Goal: Check status: Check status

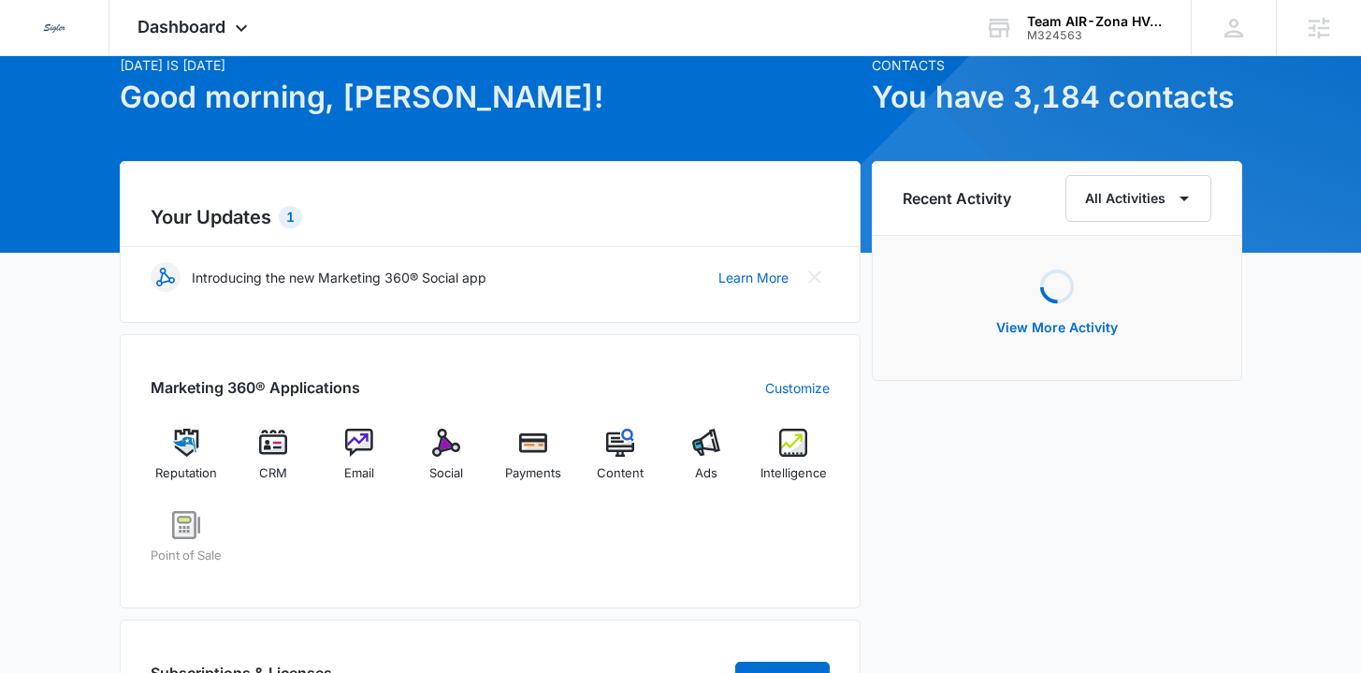
scroll to position [158, 0]
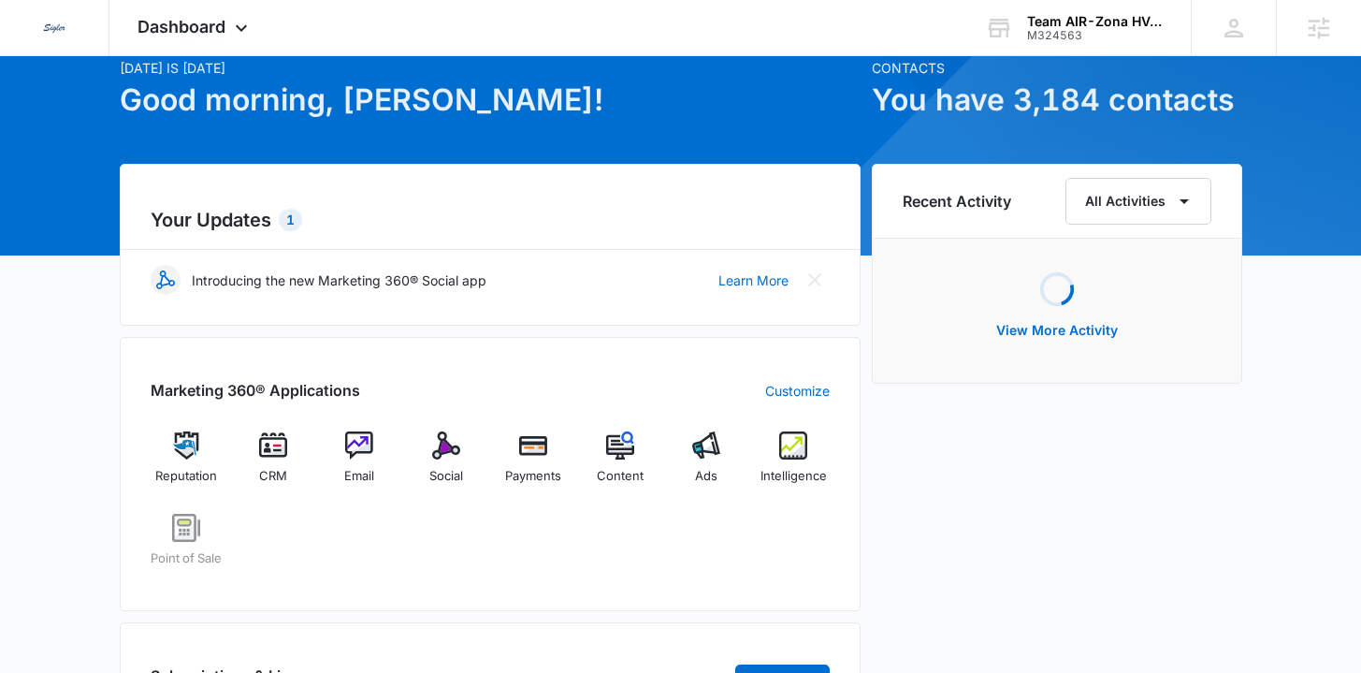
scroll to position [91, 0]
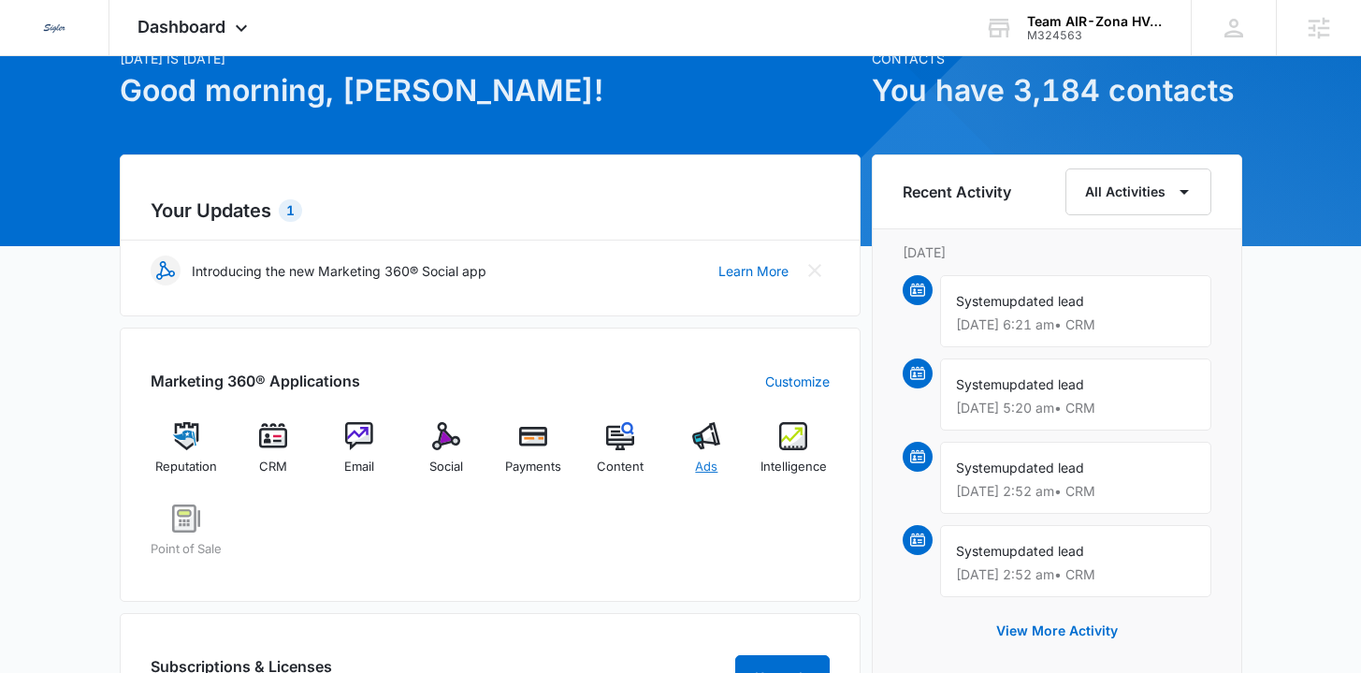
click at [717, 470] on span "Ads" at bounding box center [706, 466] width 22 height 19
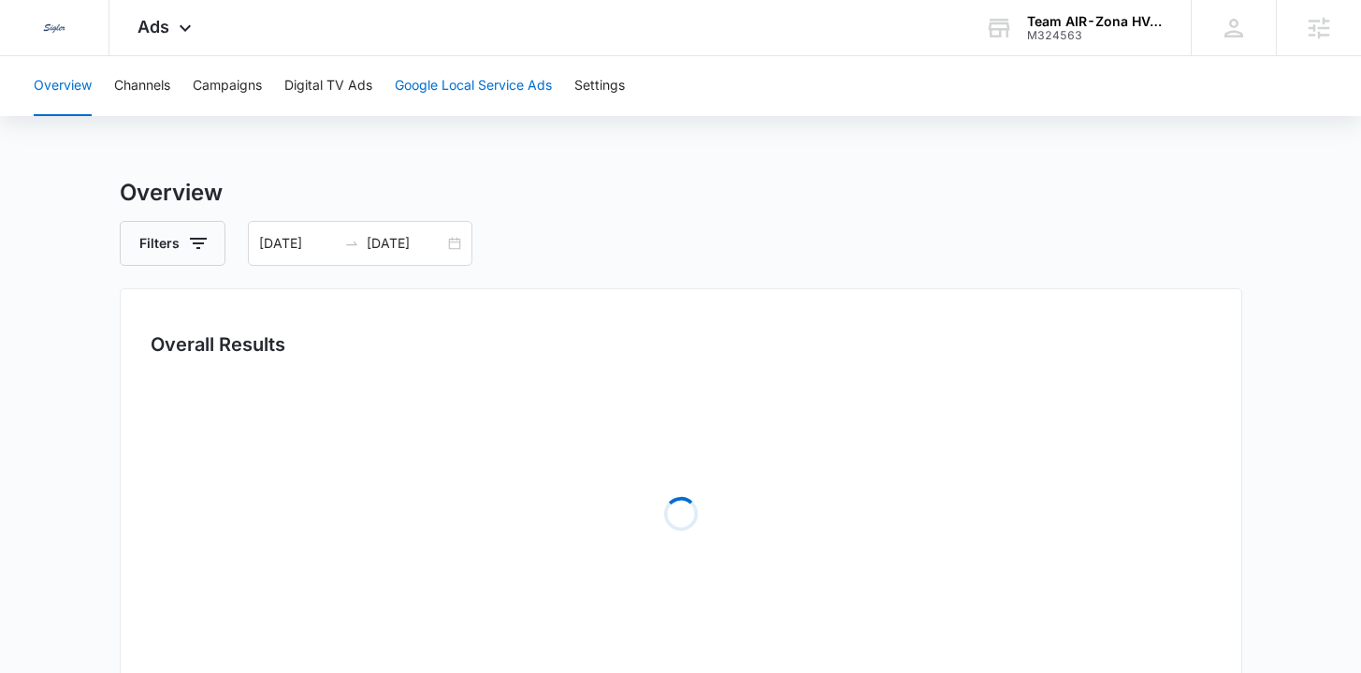
click at [458, 97] on button "Google Local Service Ads" at bounding box center [473, 86] width 157 height 60
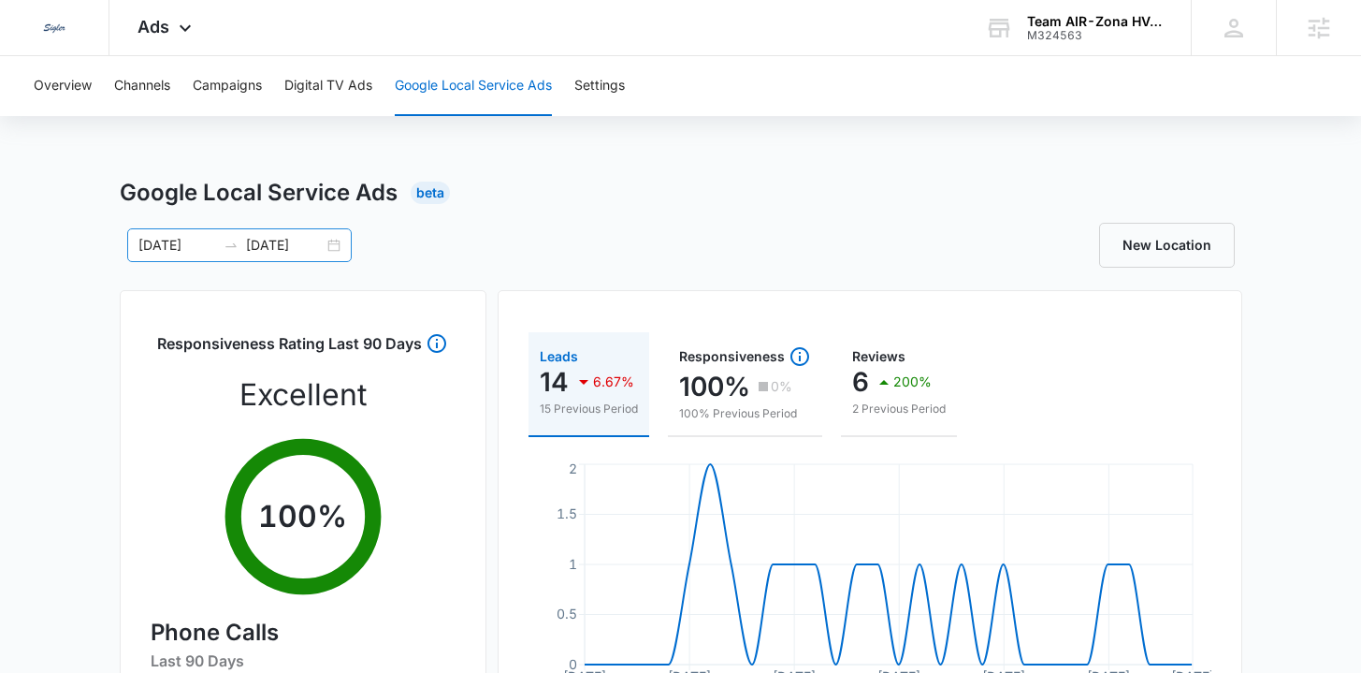
click at [338, 239] on div "09/06/2025 10/05/2025" at bounding box center [239, 245] width 225 height 34
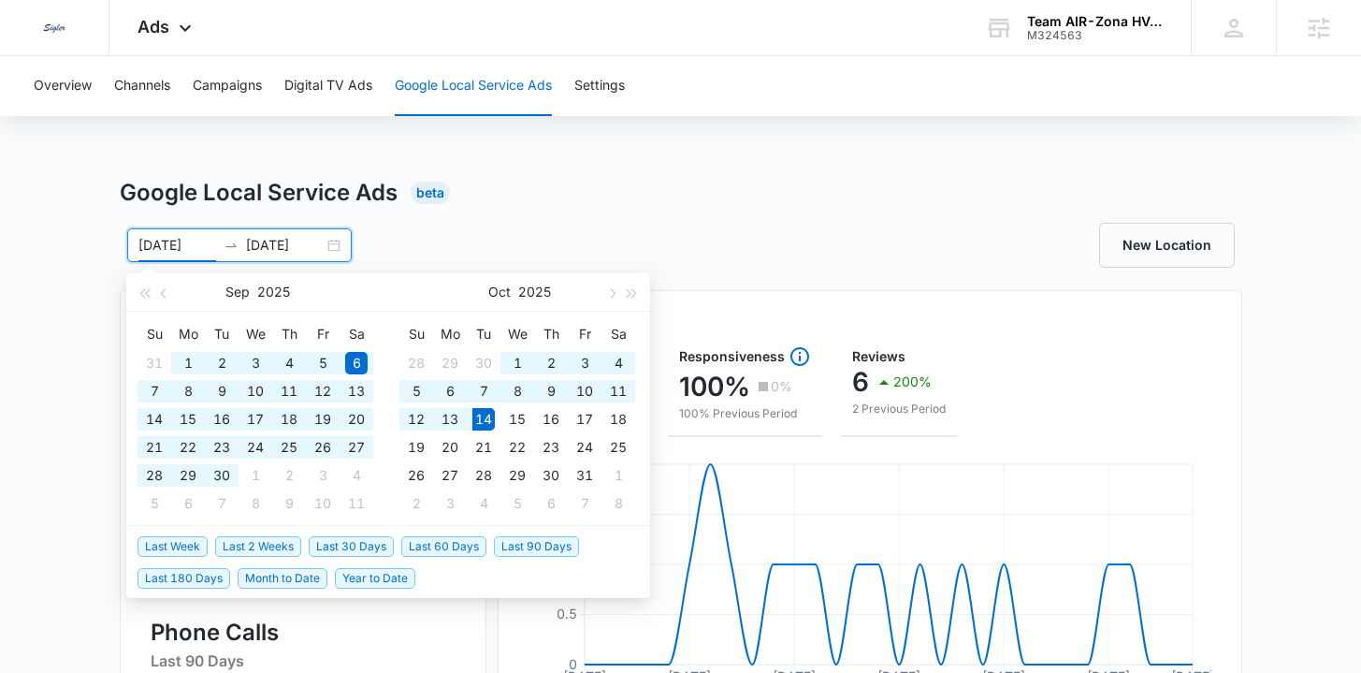
click at [367, 584] on span "Year to Date" at bounding box center [375, 578] width 80 height 21
type input "01/01/2025"
type input "10/14/2025"
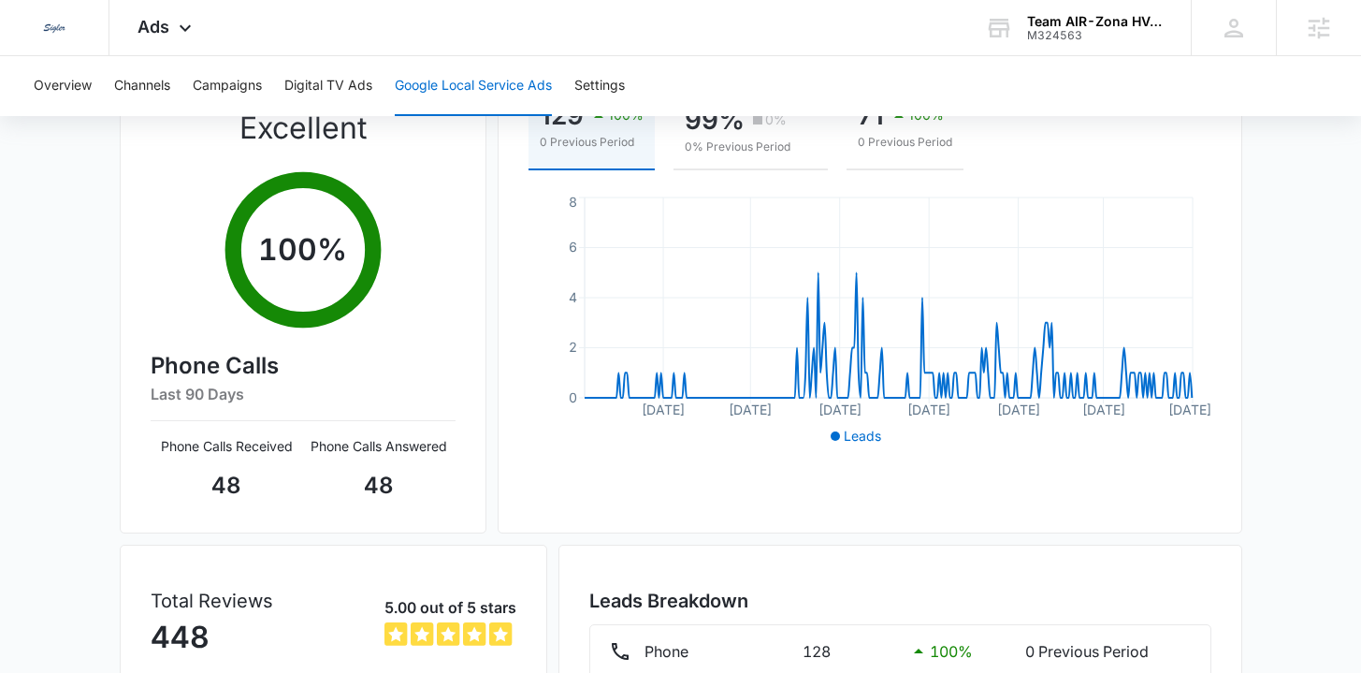
scroll to position [271, 0]
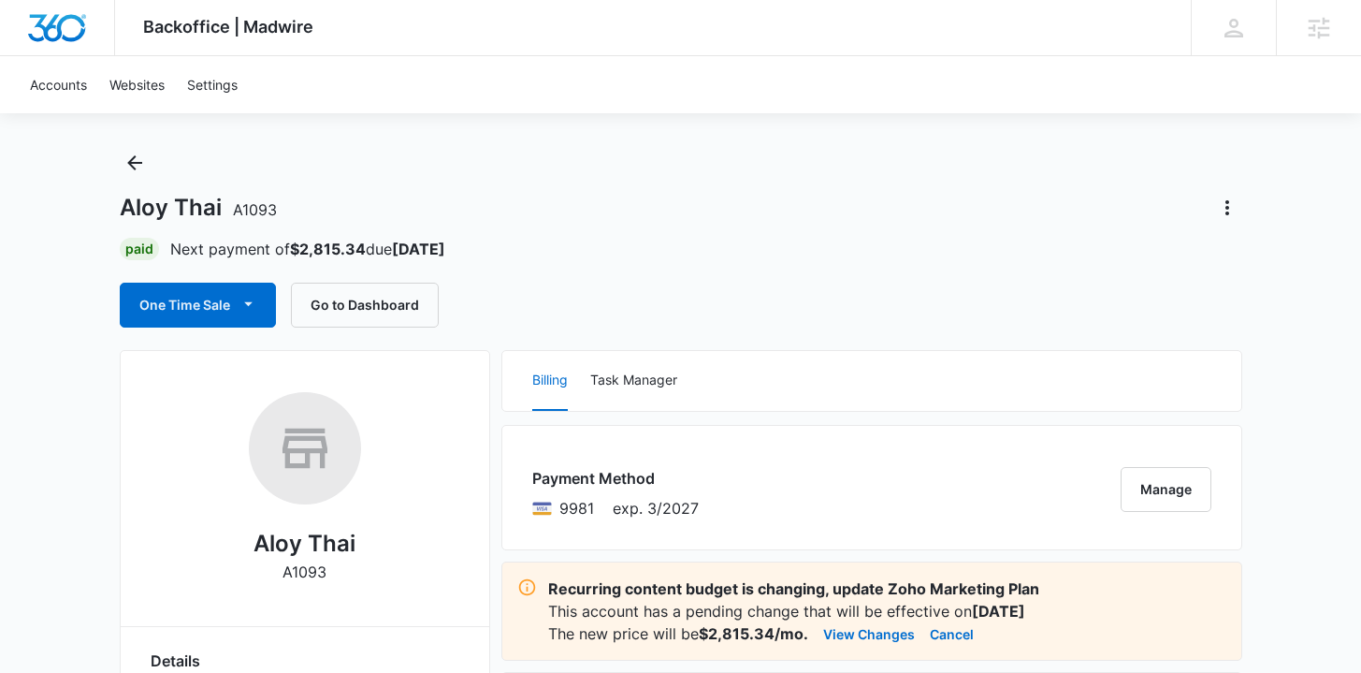
scroll to position [27, 0]
